Goal: Find specific page/section

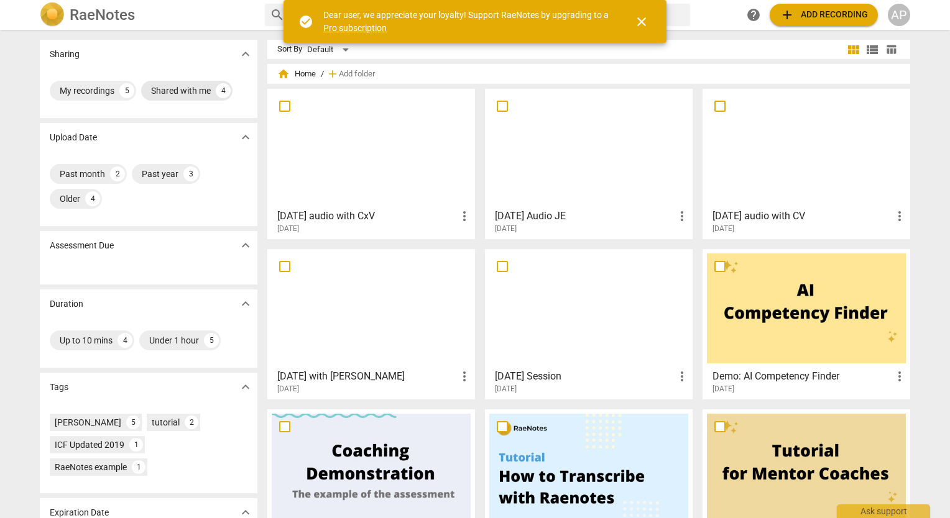
click at [194, 91] on div "Shared with me" at bounding box center [181, 91] width 60 height 12
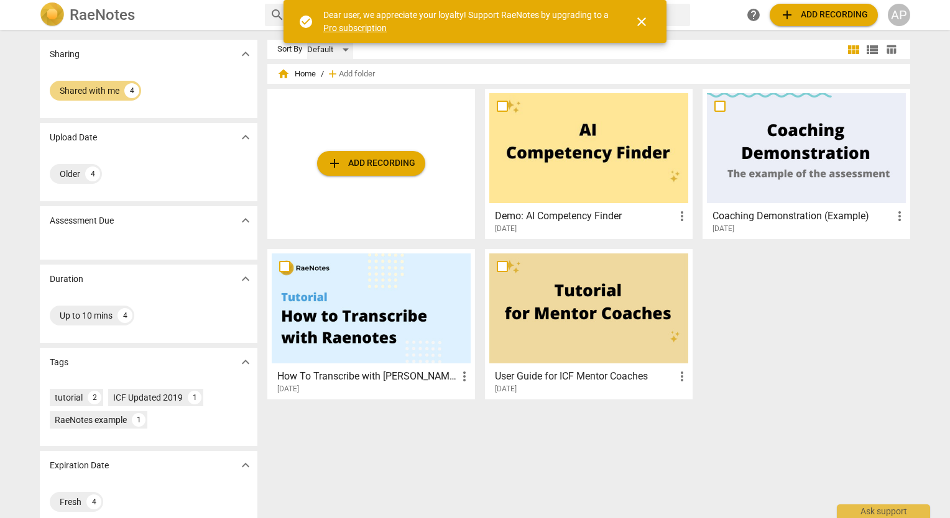
click at [344, 49] on div "Default" at bounding box center [330, 50] width 46 height 20
click at [648, 22] on span "close" at bounding box center [641, 21] width 15 height 15
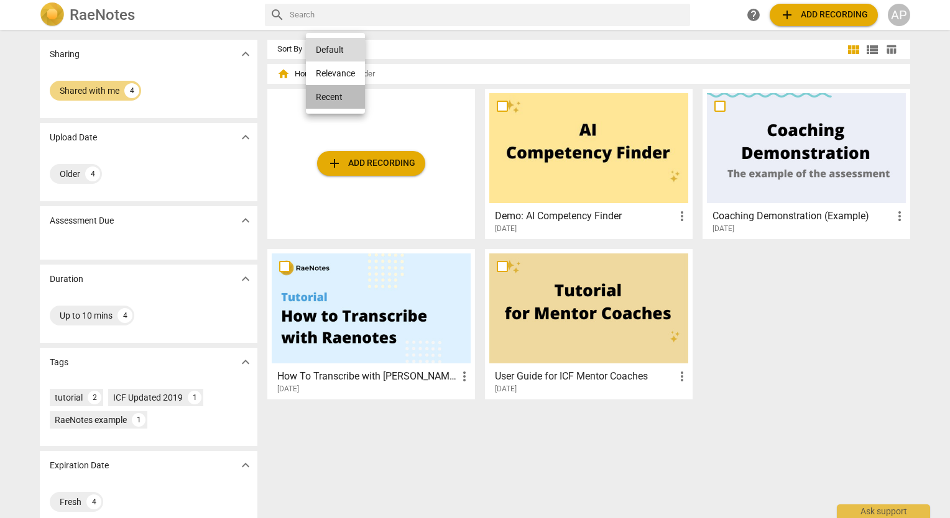
click at [329, 98] on li "Recent" at bounding box center [335, 97] width 59 height 24
click at [91, 14] on h2 "RaeNotes" at bounding box center [102, 14] width 65 height 17
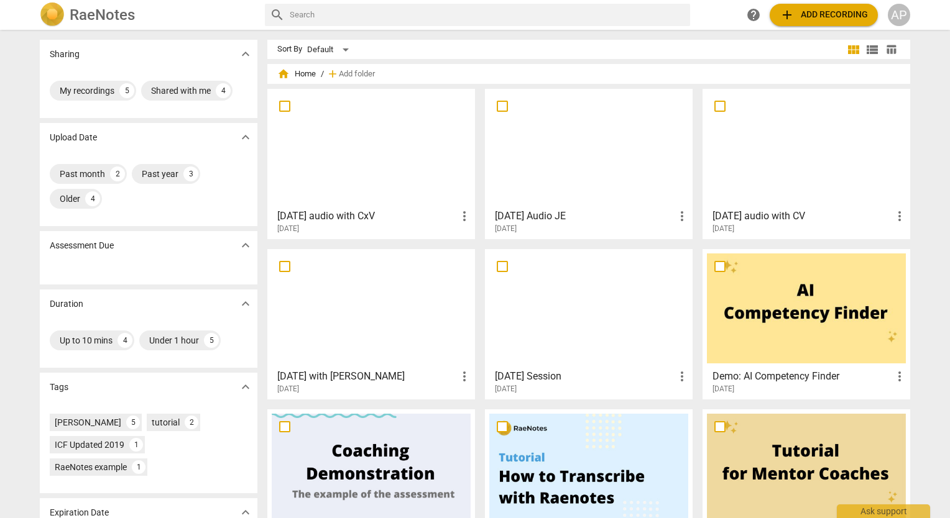
click at [362, 144] on div at bounding box center [371, 148] width 199 height 110
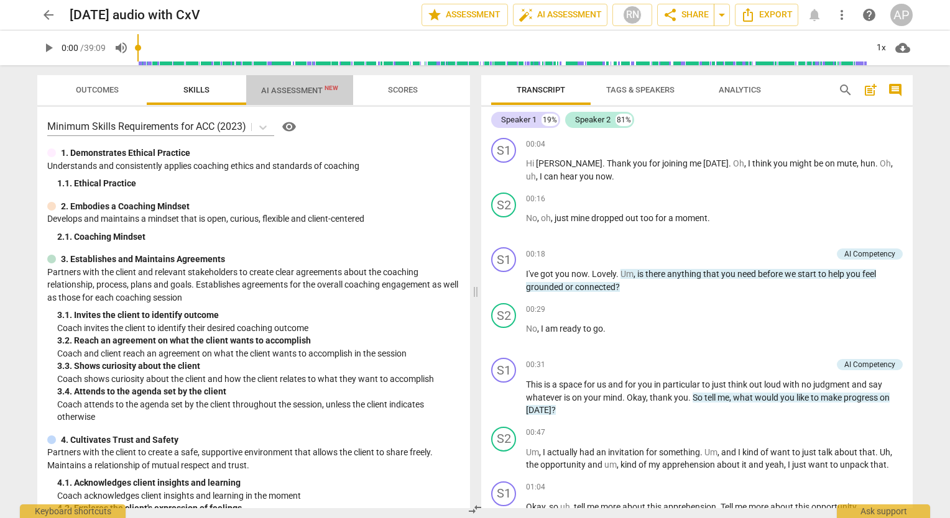
click at [298, 91] on span "AI Assessment New" at bounding box center [299, 90] width 77 height 9
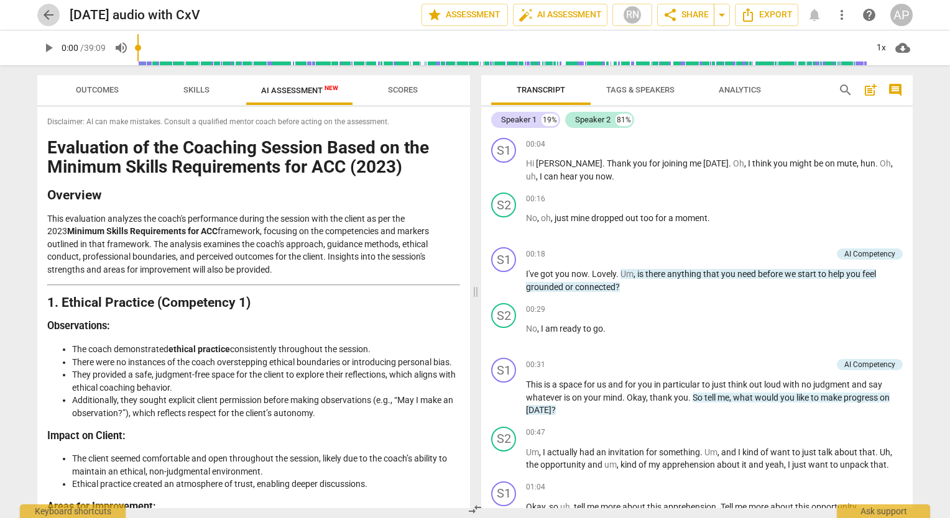
click at [47, 19] on span "arrow_back" at bounding box center [48, 14] width 15 height 15
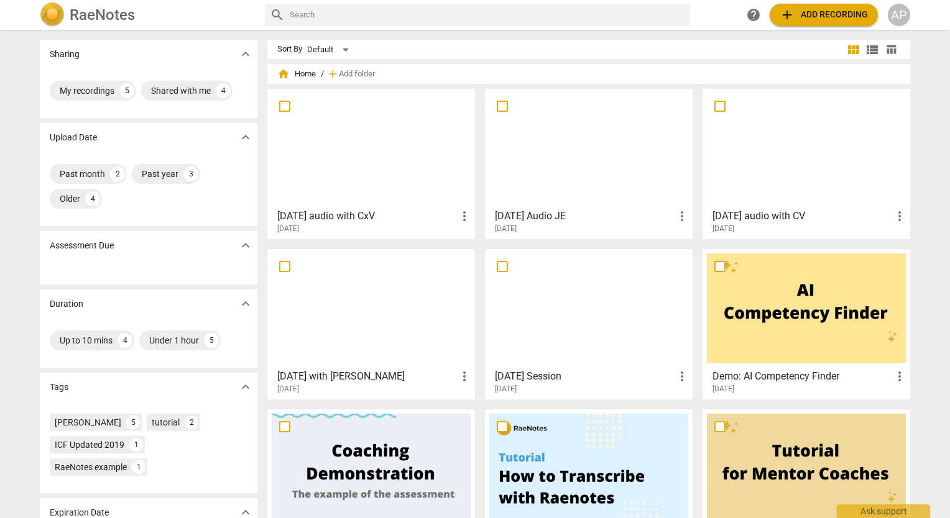
click at [609, 131] on div at bounding box center [588, 148] width 199 height 110
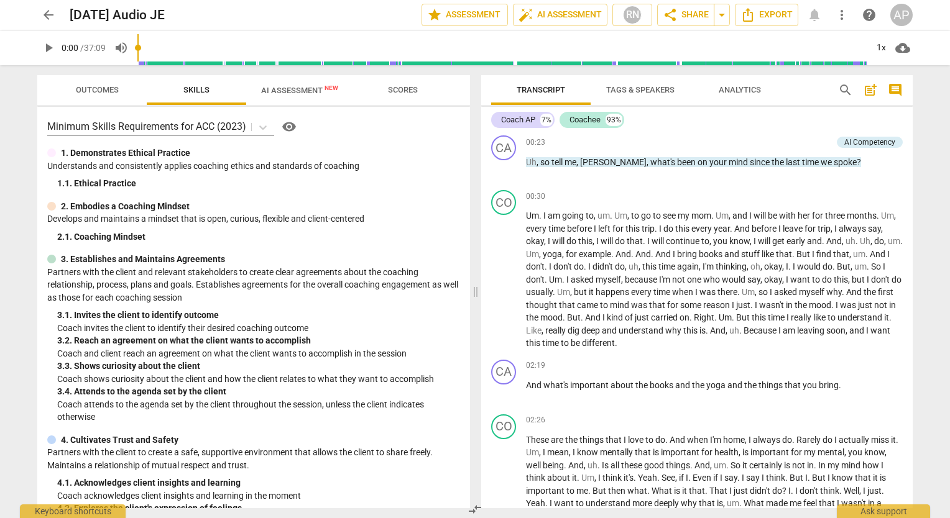
scroll to position [140, 0]
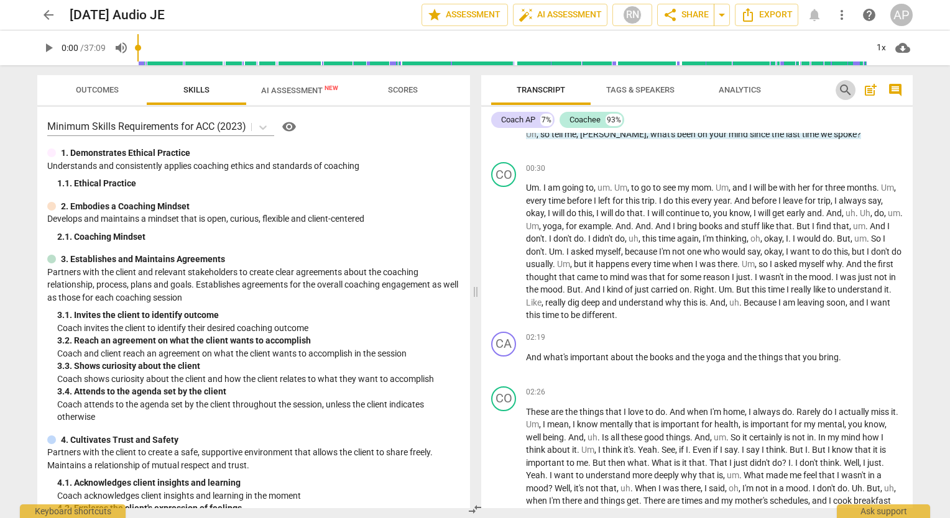
click at [847, 91] on span "search" at bounding box center [845, 90] width 15 height 15
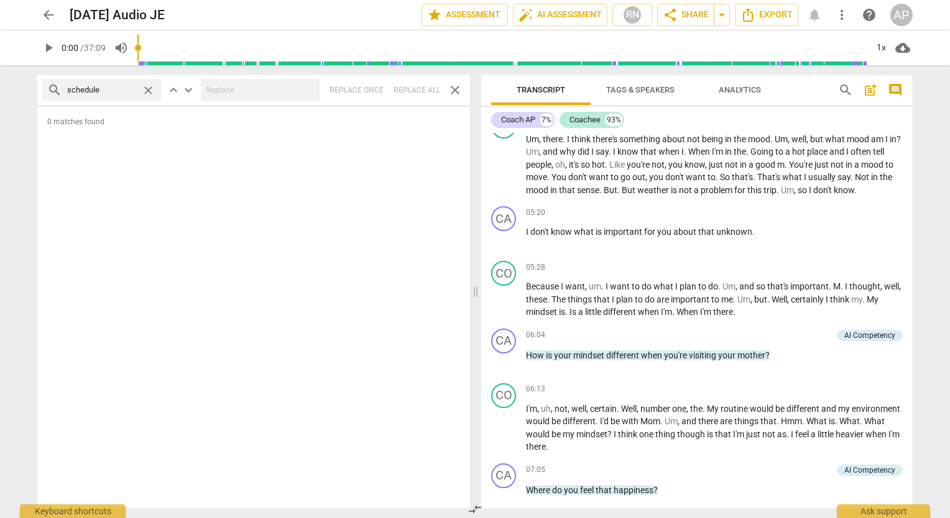
scroll to position [638, 0]
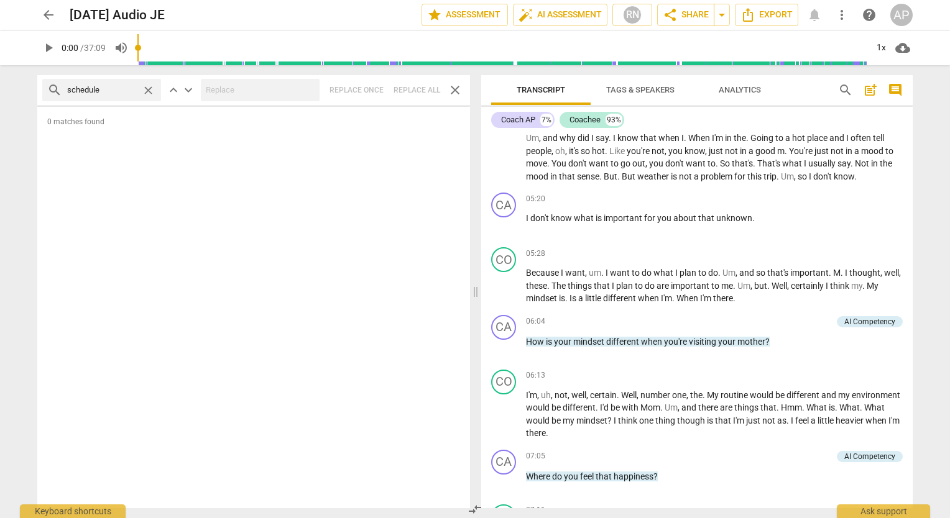
type input "schedule"
click at [418, 244] on div "0 matches found" at bounding box center [253, 308] width 433 height 402
